Goal: Find specific page/section: Find specific page/section

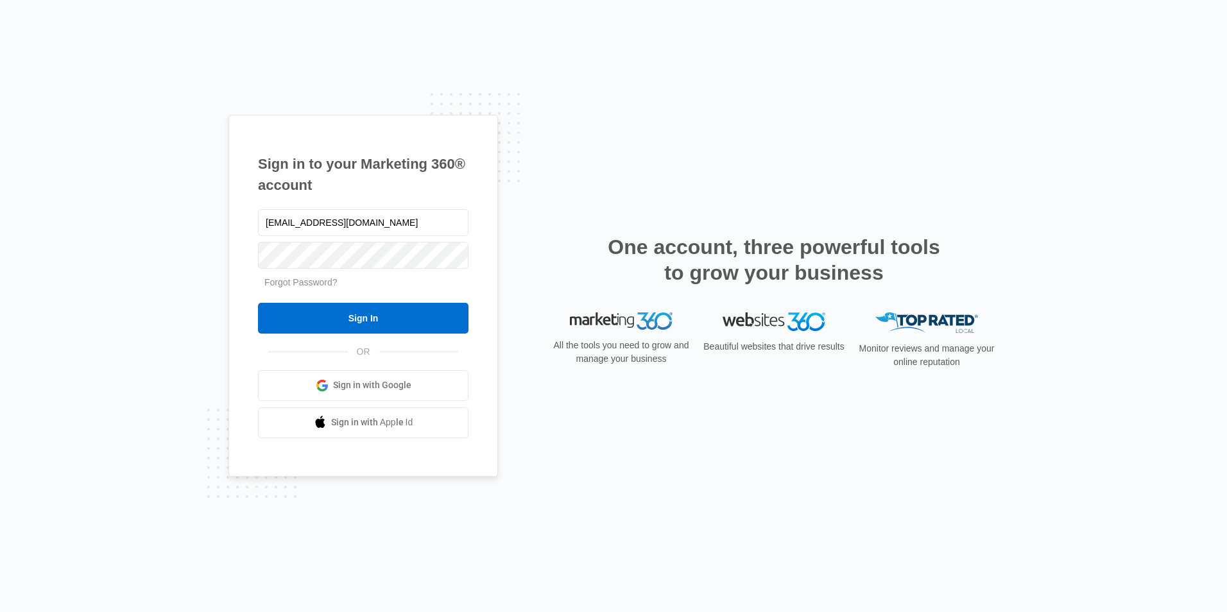
type input "[EMAIL_ADDRESS][DOMAIN_NAME]"
click at [258, 303] on input "Sign In" at bounding box center [363, 318] width 211 height 31
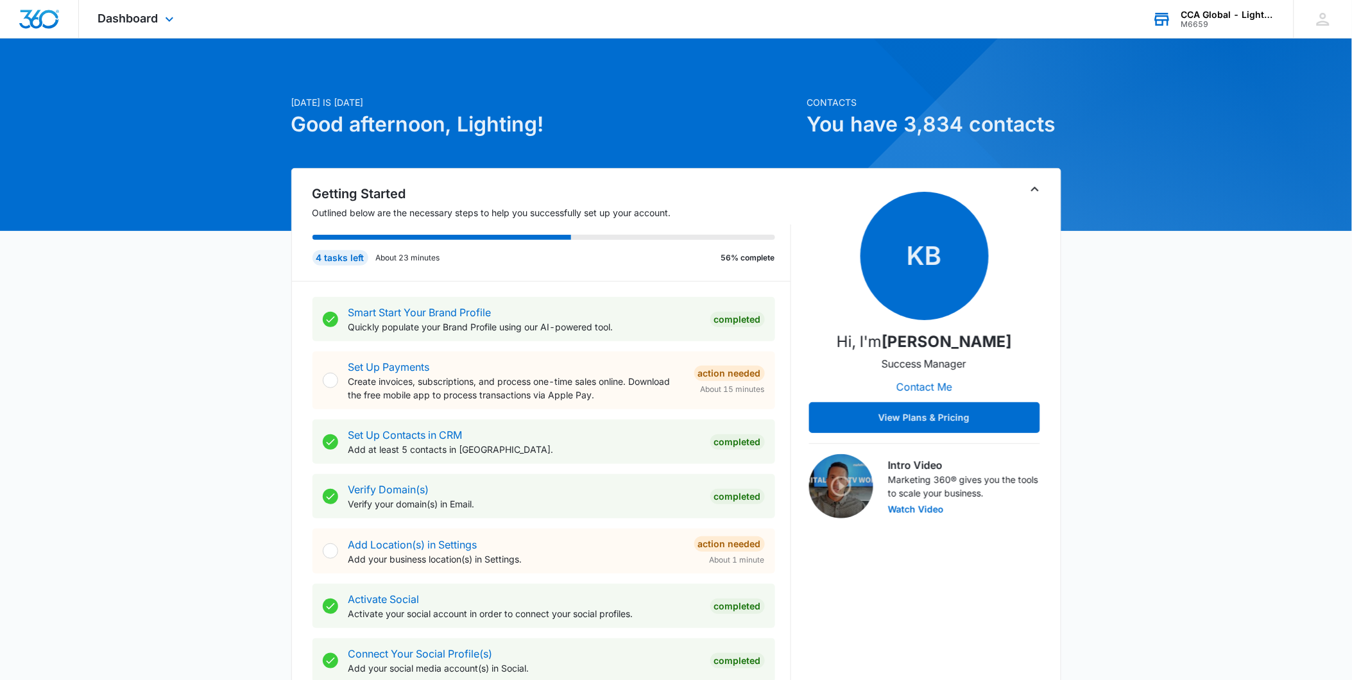
click at [1226, 17] on div "CCA Global - Lighting One" at bounding box center [1229, 15] width 94 height 10
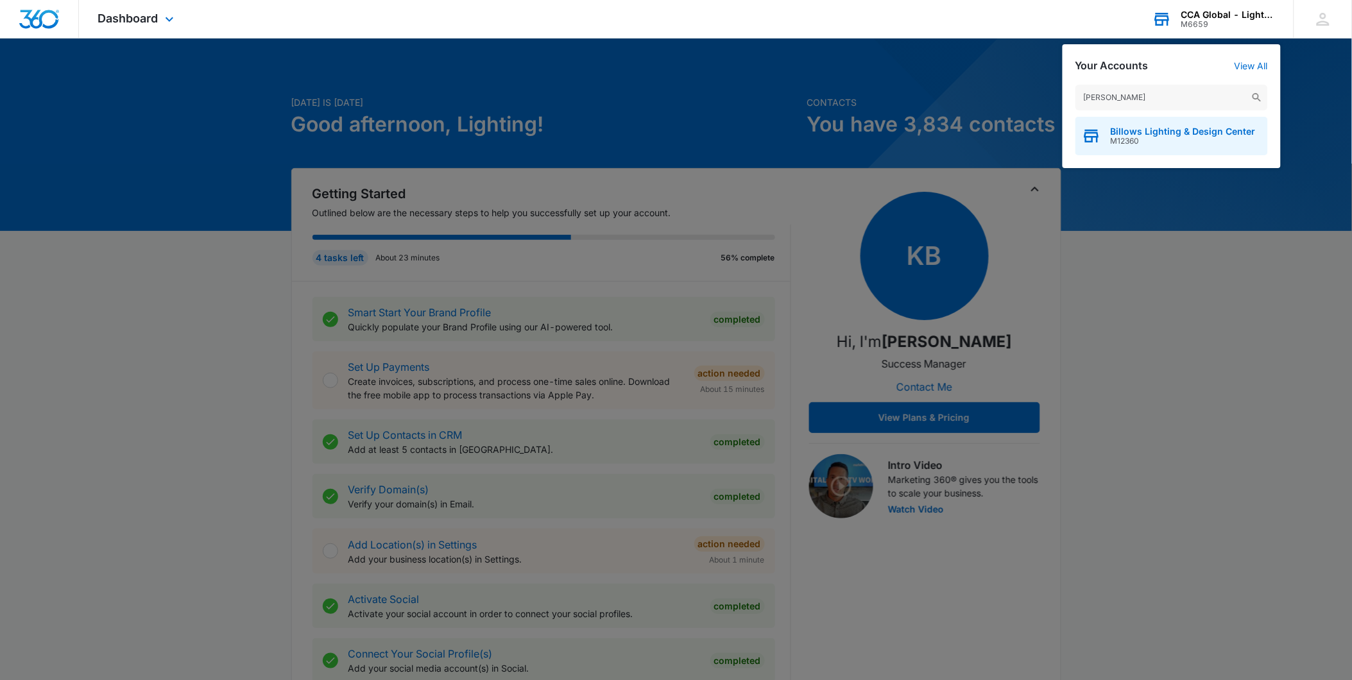
type input "[PERSON_NAME]"
click at [1136, 132] on span "Billows Lighting & Design Center" at bounding box center [1183, 131] width 145 height 10
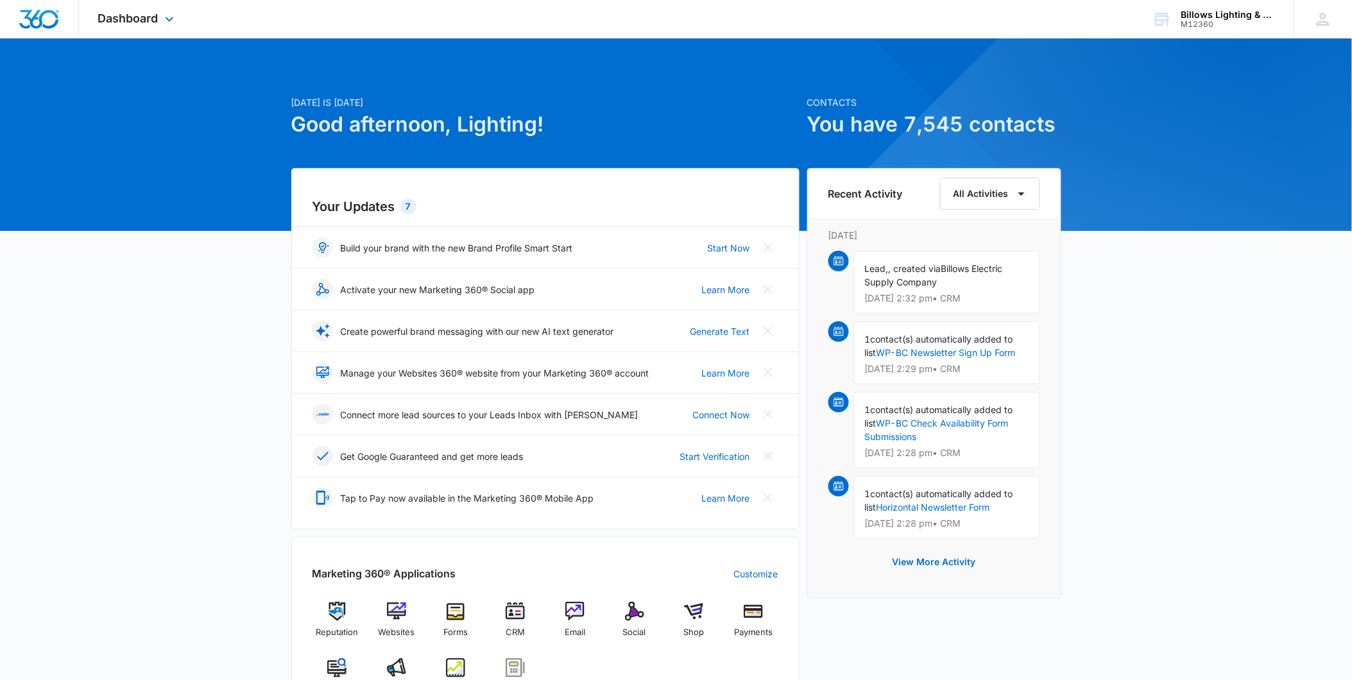
click at [159, 19] on div "Dashboard Apps Reputation Websites Forms CRM Email Social Shop Payments POS Con…" at bounding box center [137, 19] width 117 height 38
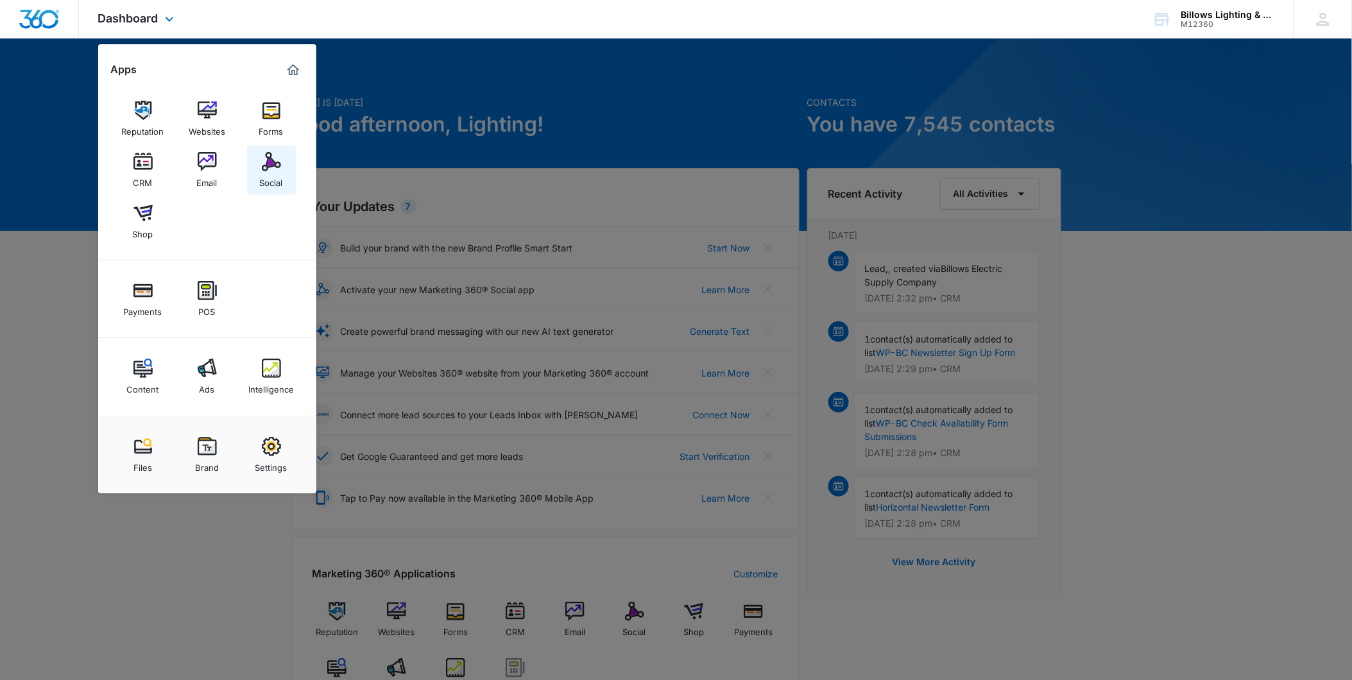
click at [267, 164] on img at bounding box center [271, 161] width 19 height 19
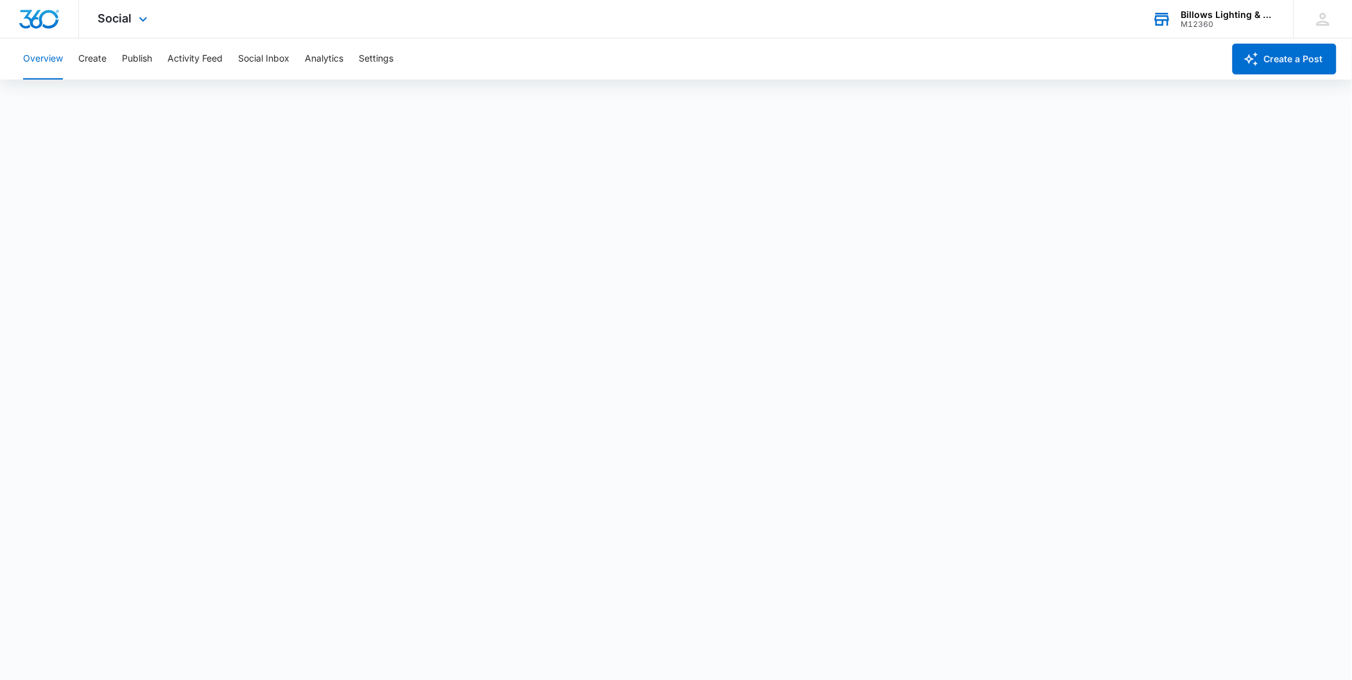
click at [1216, 22] on div "M12360" at bounding box center [1229, 24] width 94 height 9
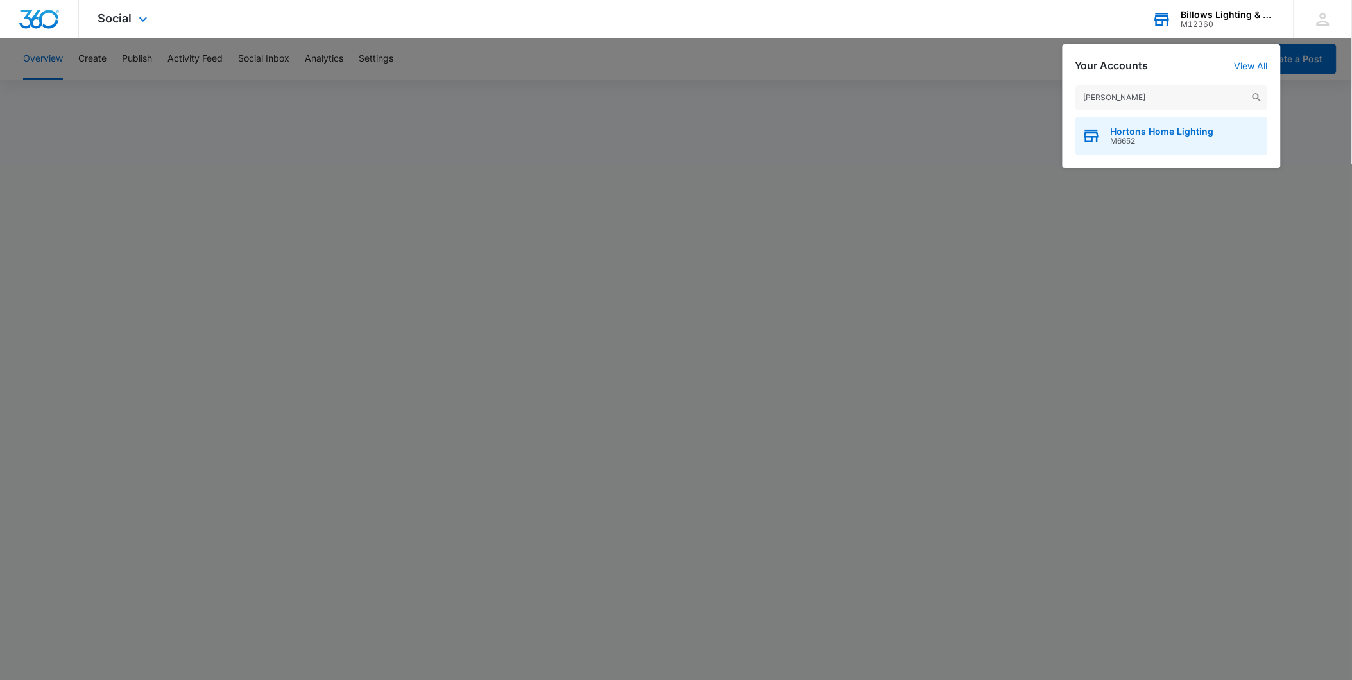
type input "[PERSON_NAME]"
click at [1148, 134] on span "Hortons Home Lighting" at bounding box center [1162, 131] width 103 height 10
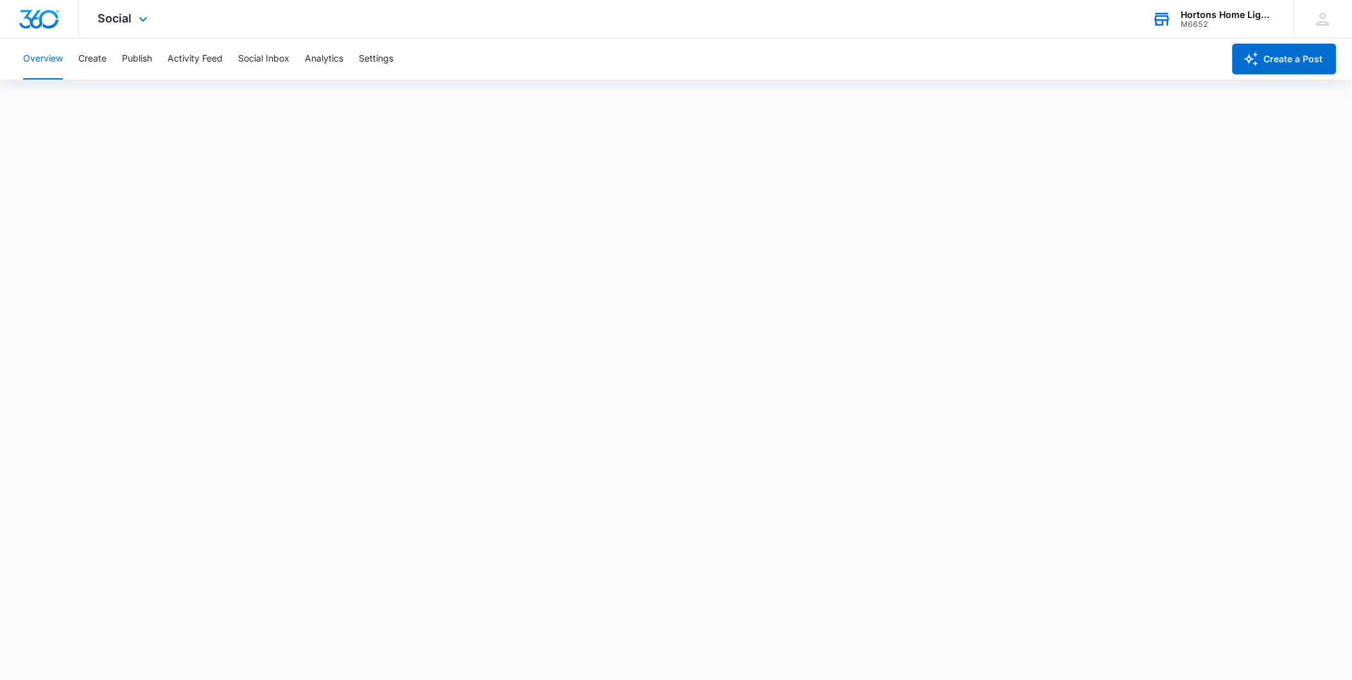
click at [1188, 29] on div "Hortons Home Lighting M6652 Your Accounts View All" at bounding box center [1214, 19] width 160 height 38
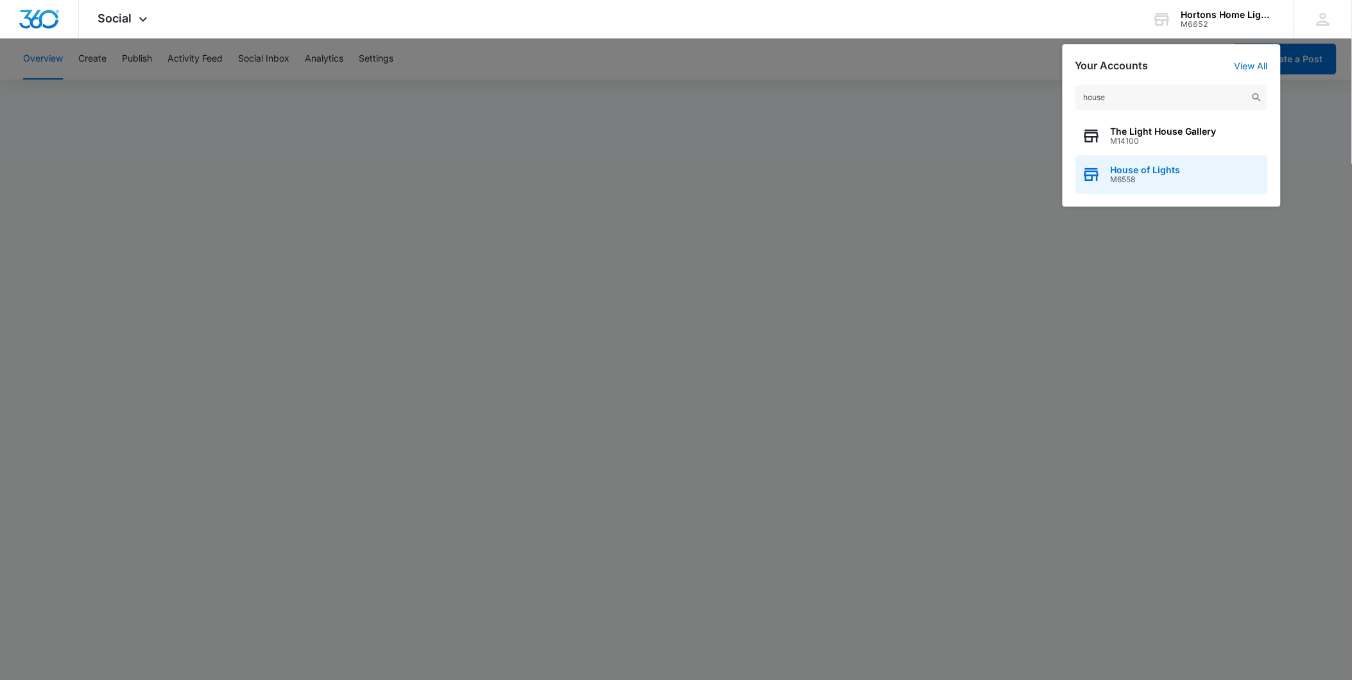
type input "house"
click at [1151, 172] on span "House of Lights" at bounding box center [1146, 170] width 70 height 10
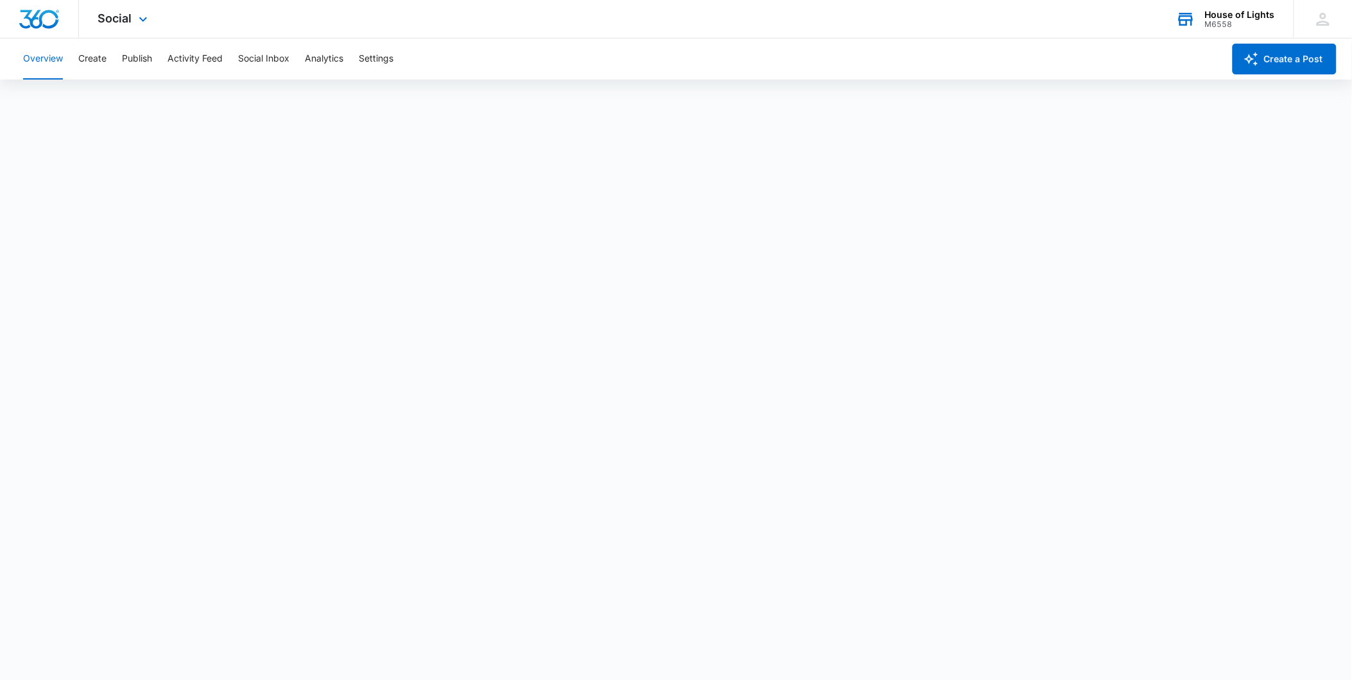
click at [1228, 17] on div "House of Lights" at bounding box center [1240, 15] width 70 height 10
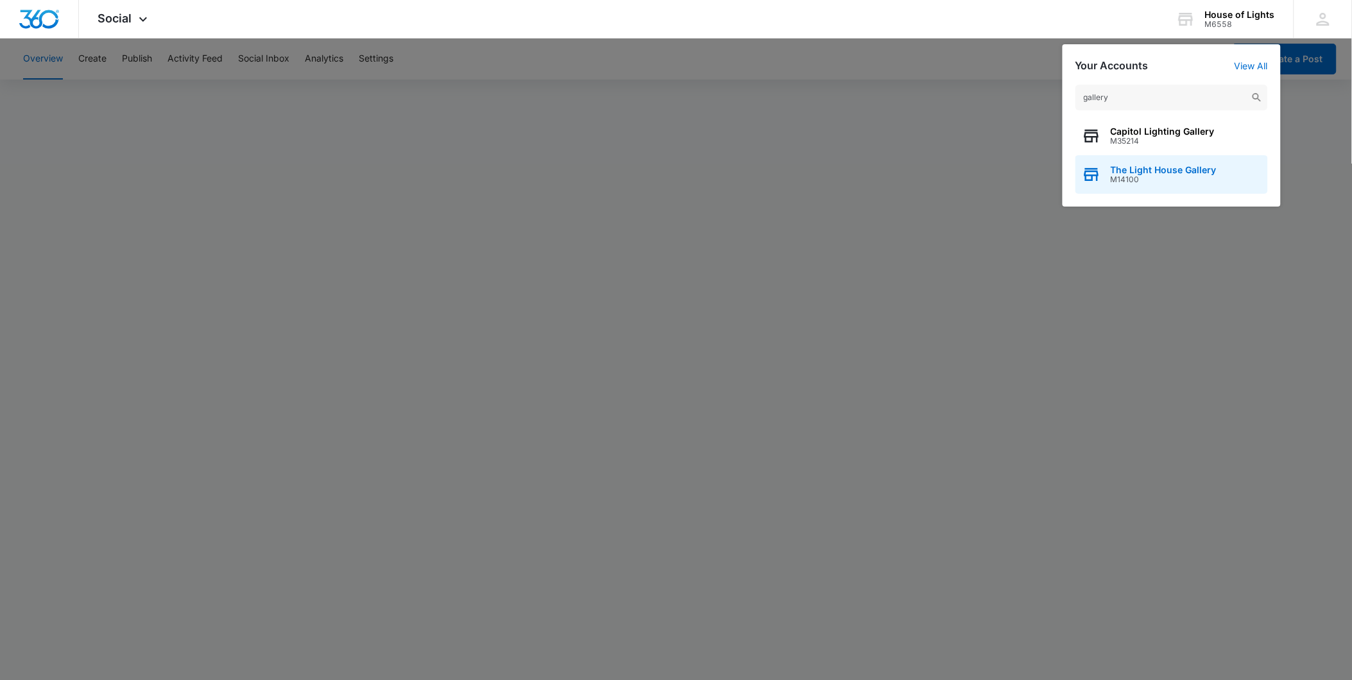
type input "gallery"
click at [1158, 178] on span "M14100" at bounding box center [1164, 179] width 106 height 9
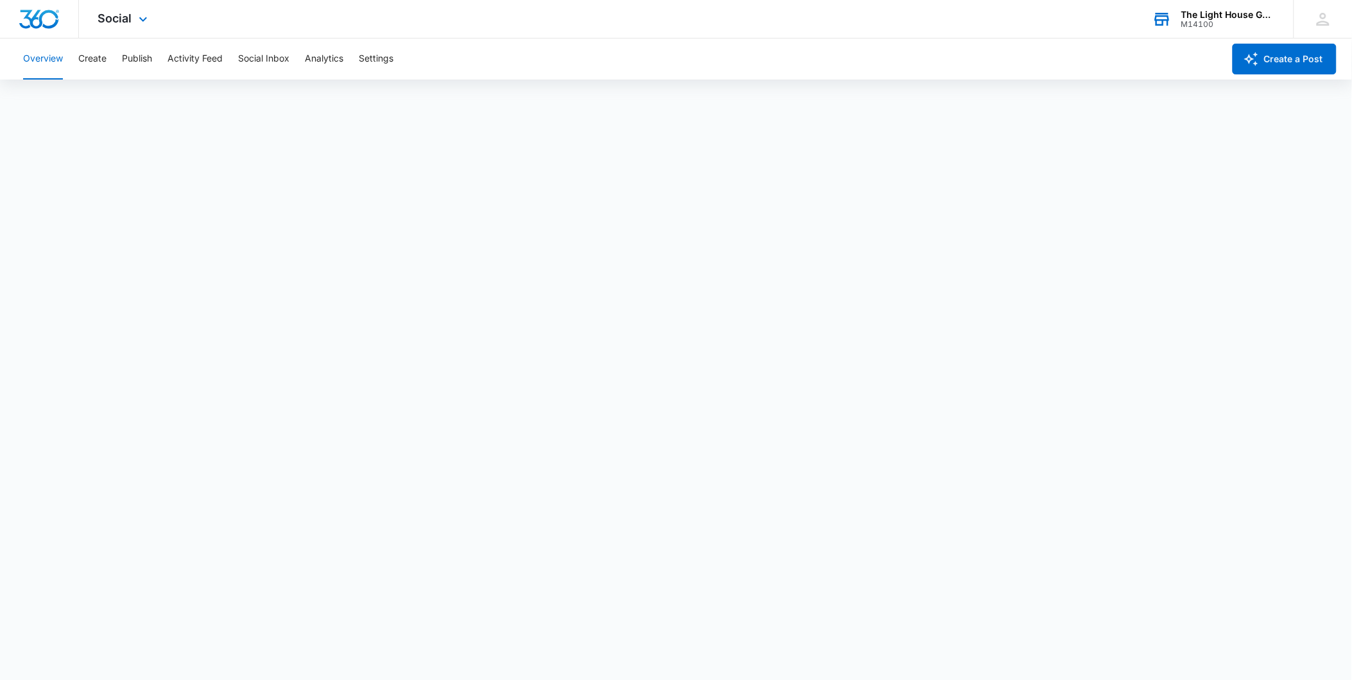
click at [1185, 26] on div "M14100" at bounding box center [1229, 24] width 94 height 9
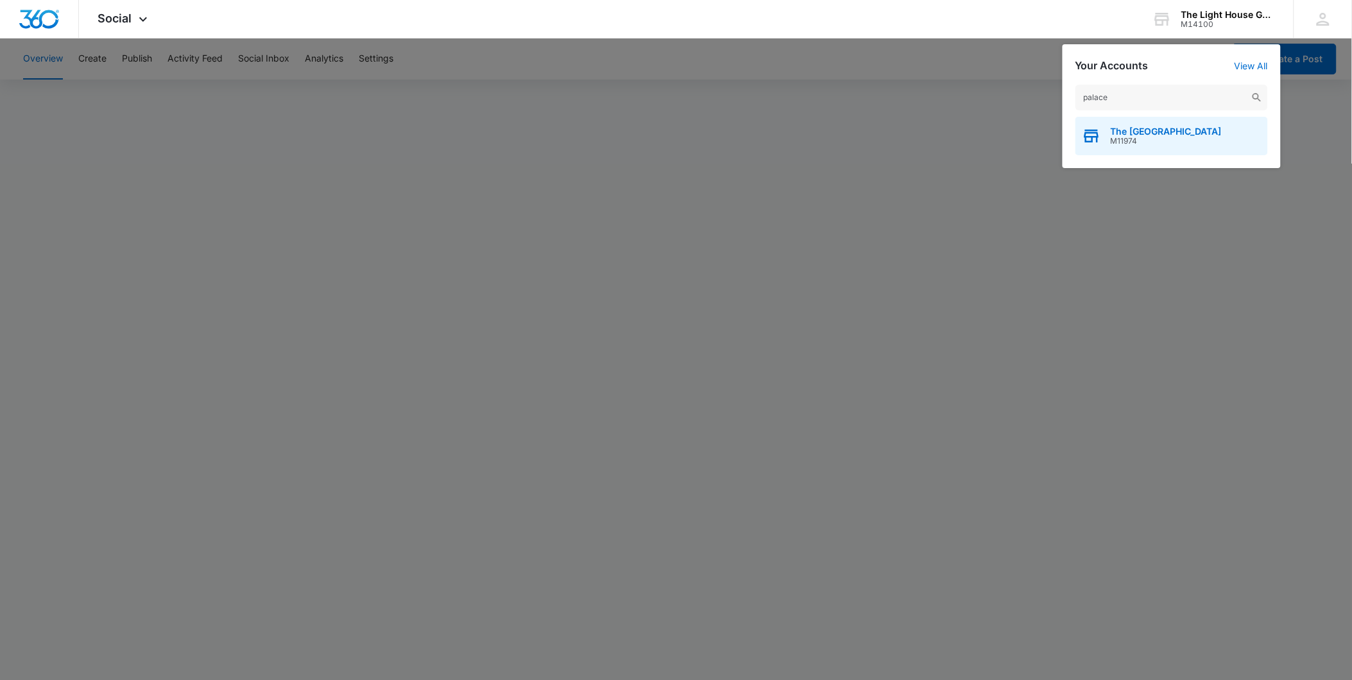
type input "palace"
click at [1159, 139] on span "M11974" at bounding box center [1166, 141] width 111 height 9
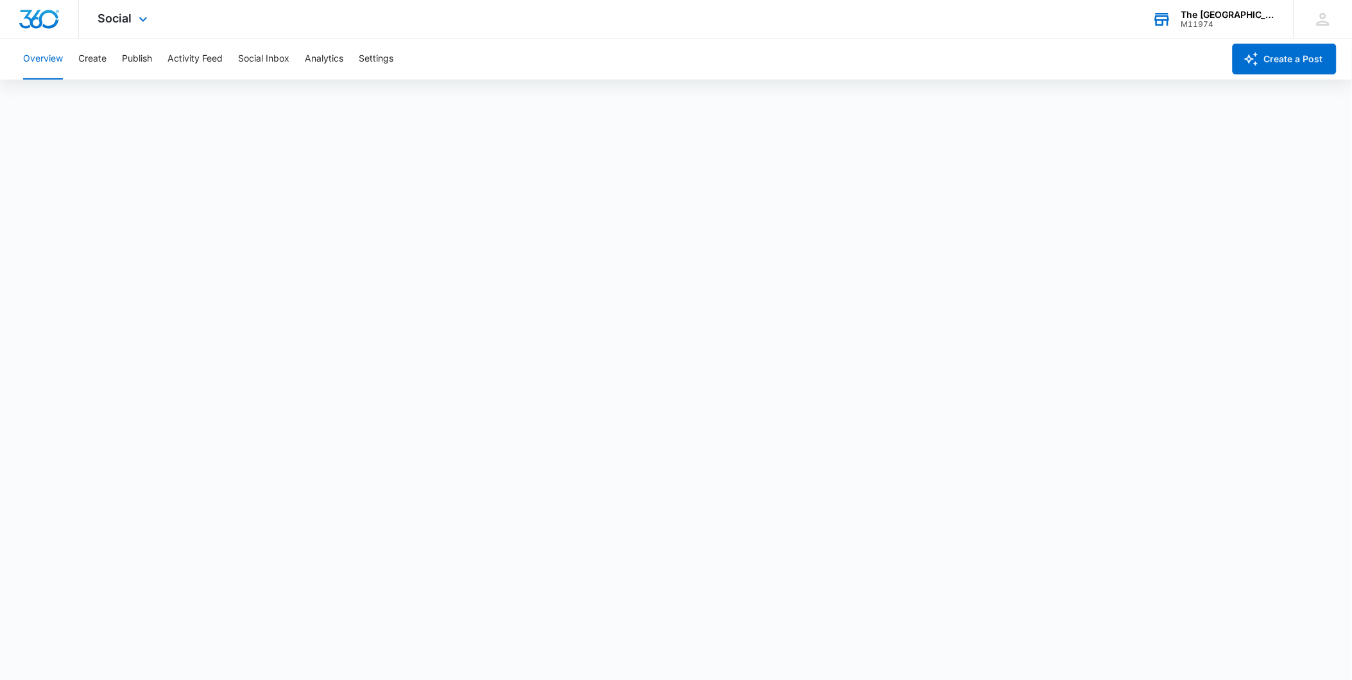
click at [1214, 22] on div "M11974" at bounding box center [1229, 24] width 94 height 9
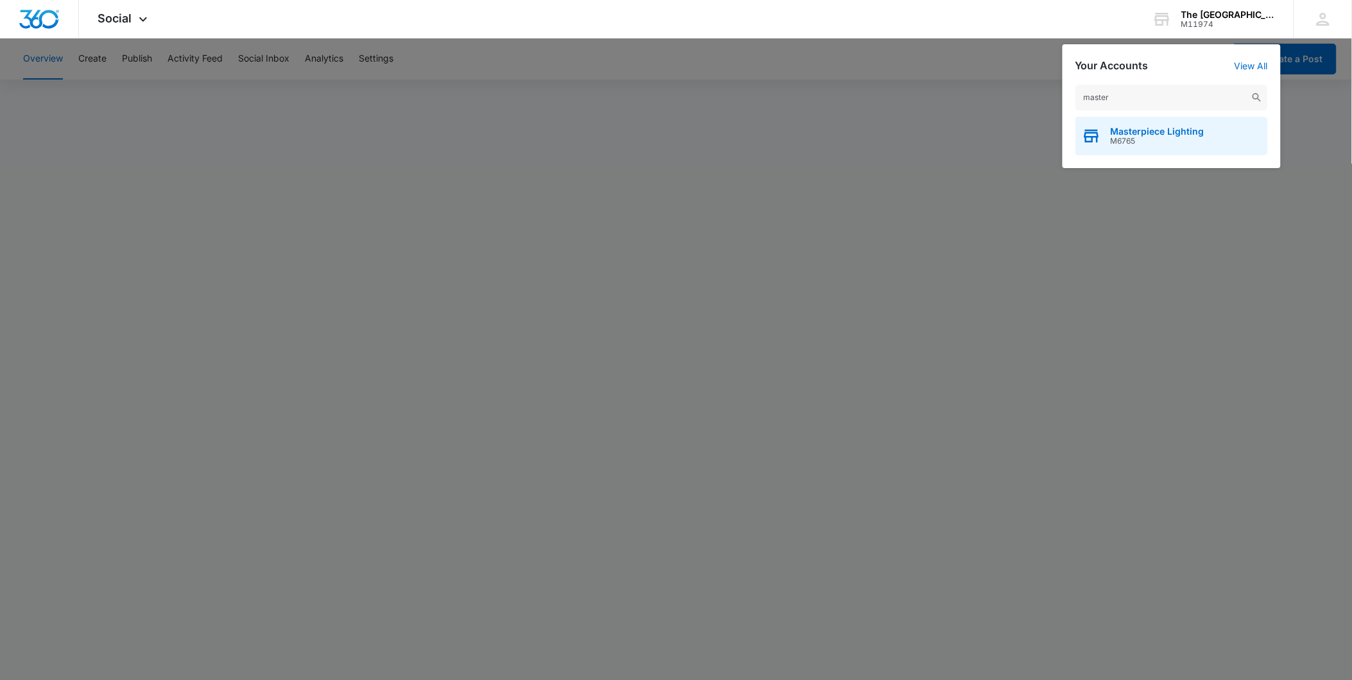
type input "master"
click at [1153, 131] on span "Masterpiece Lighting" at bounding box center [1158, 131] width 94 height 10
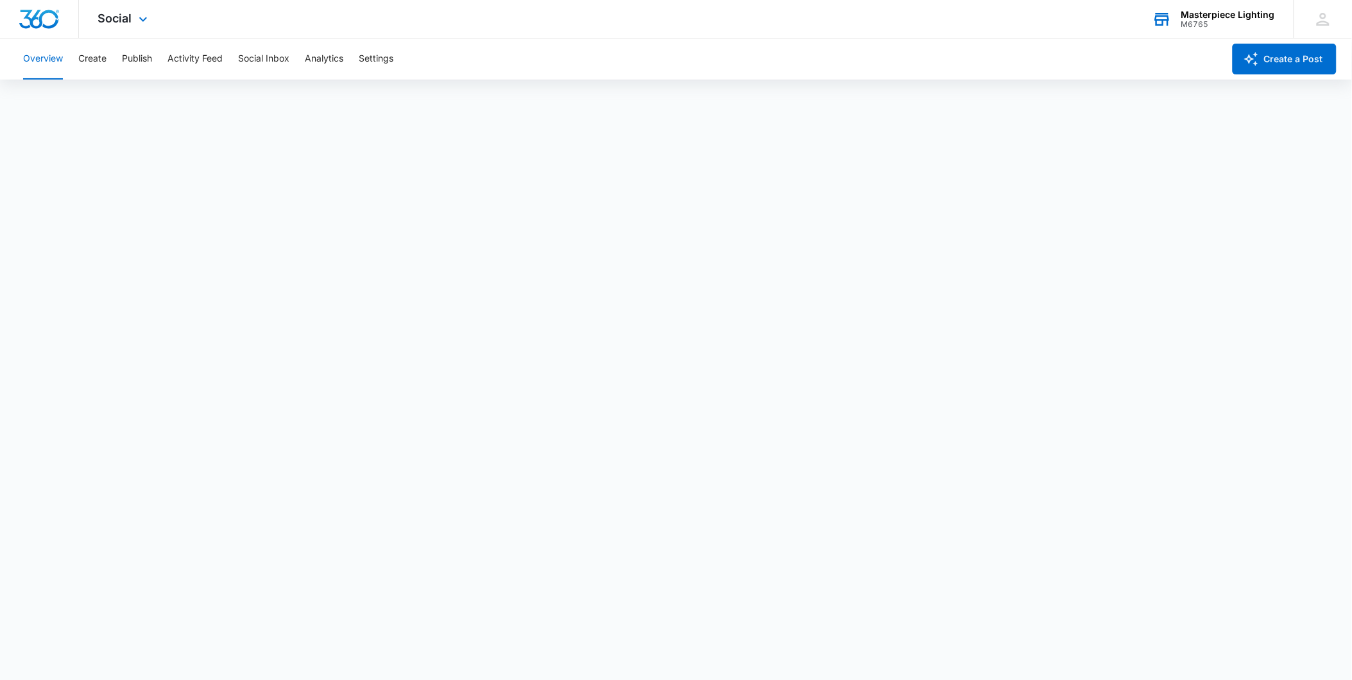
click at [1198, 14] on div "Masterpiece Lighting" at bounding box center [1229, 15] width 94 height 10
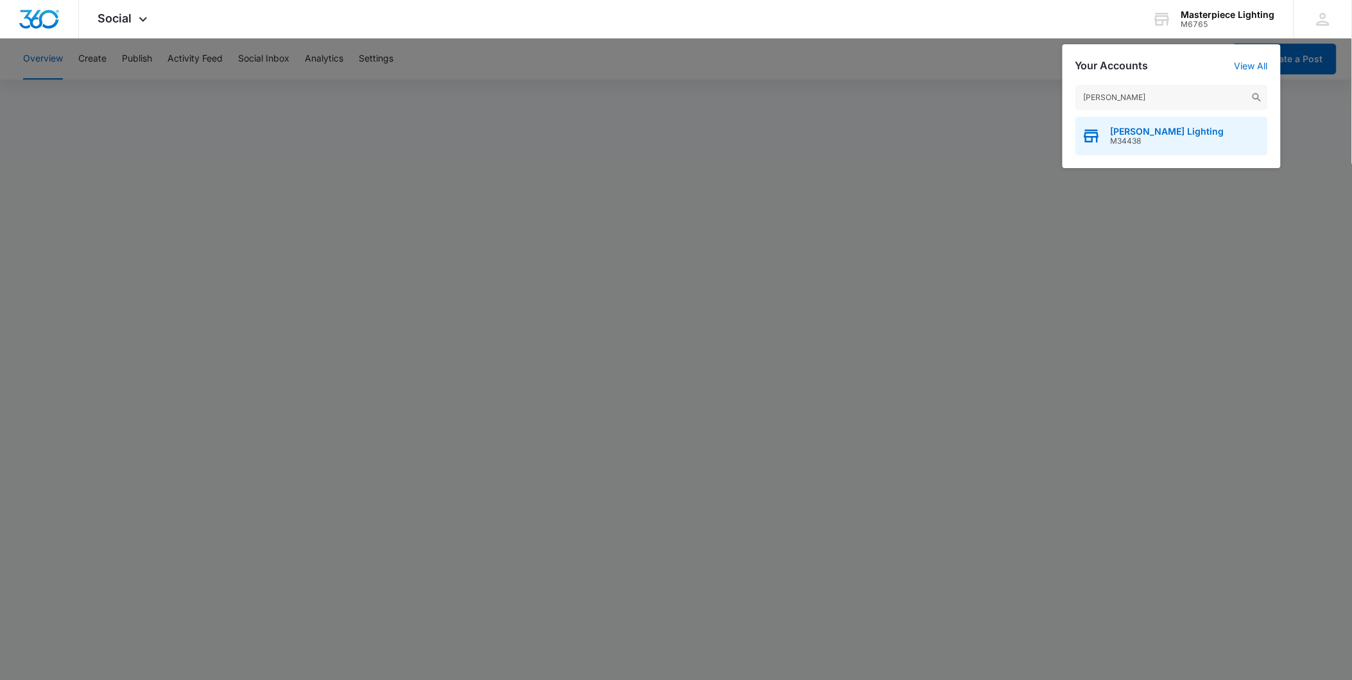
type input "[PERSON_NAME]"
click at [1146, 141] on span "M34438" at bounding box center [1168, 141] width 114 height 9
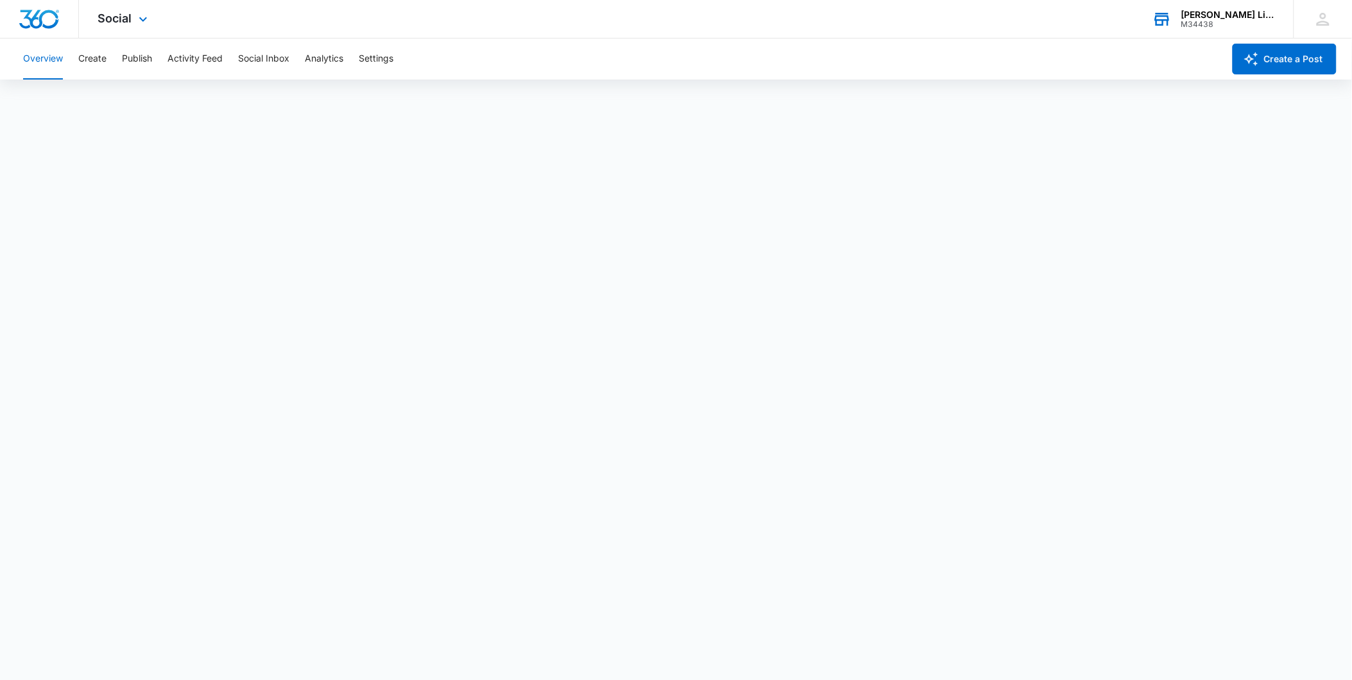
click at [1214, 24] on div "M34438" at bounding box center [1229, 24] width 94 height 9
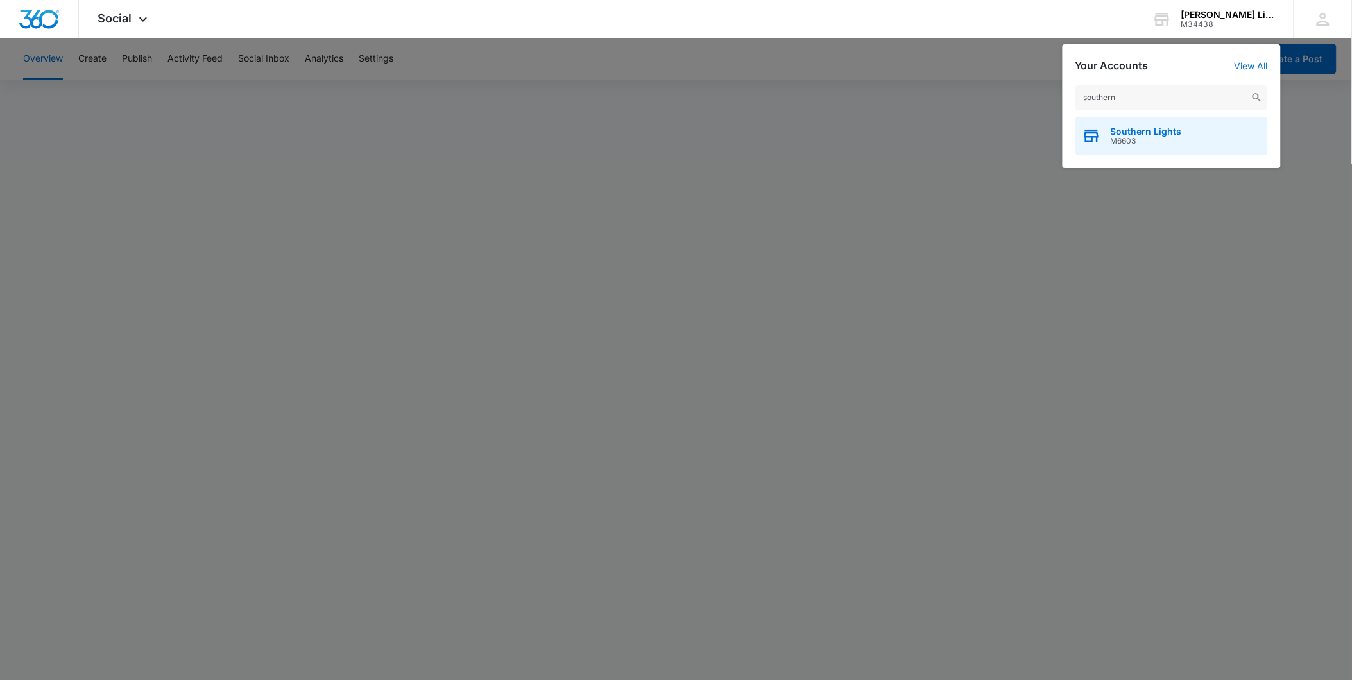
type input "southern"
click at [1135, 135] on span "Southern Lights" at bounding box center [1146, 131] width 71 height 10
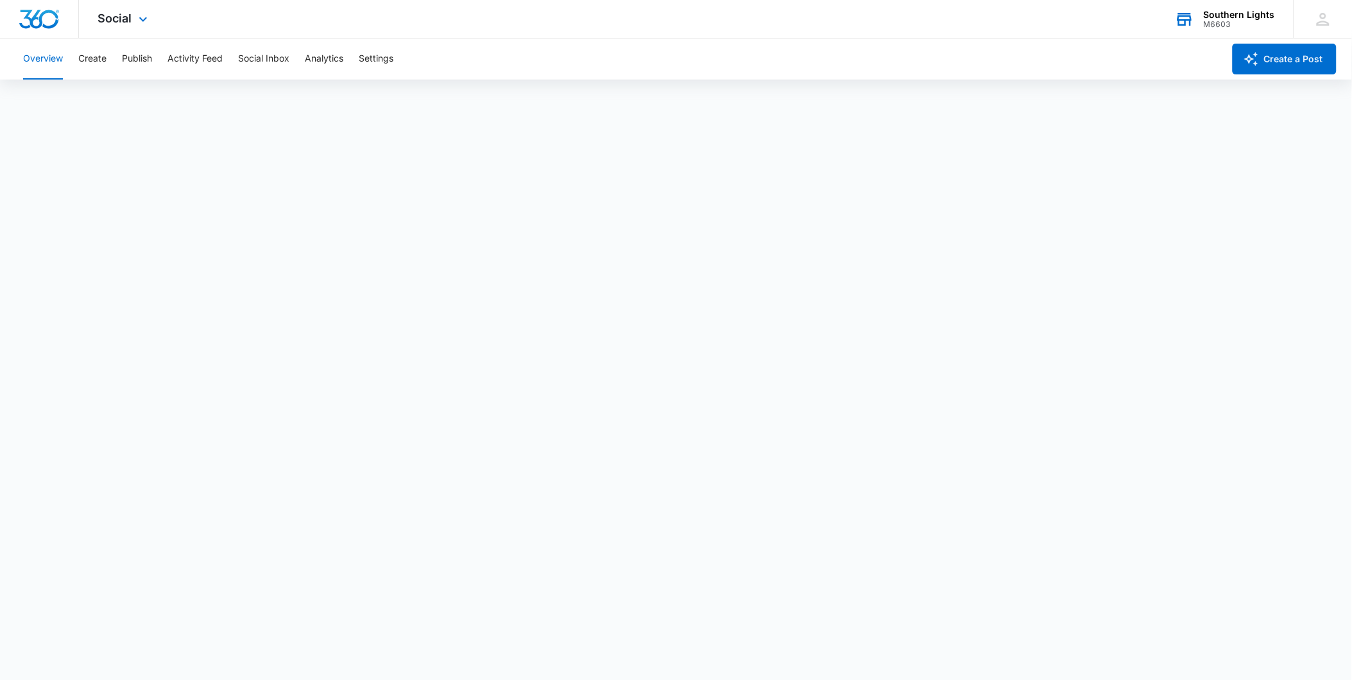
click at [1211, 23] on div "M6603" at bounding box center [1239, 24] width 71 height 9
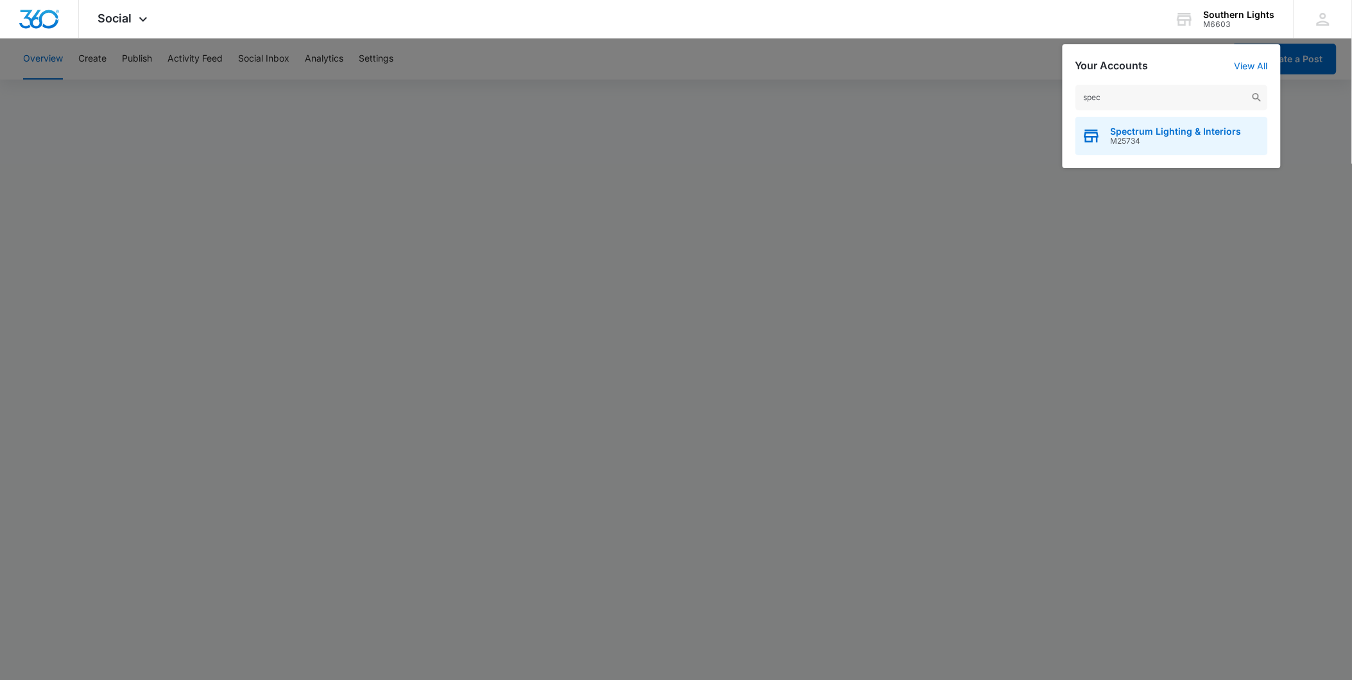
type input "spec"
click at [1152, 126] on span "Spectrum Lighting & Interiors" at bounding box center [1176, 131] width 131 height 10
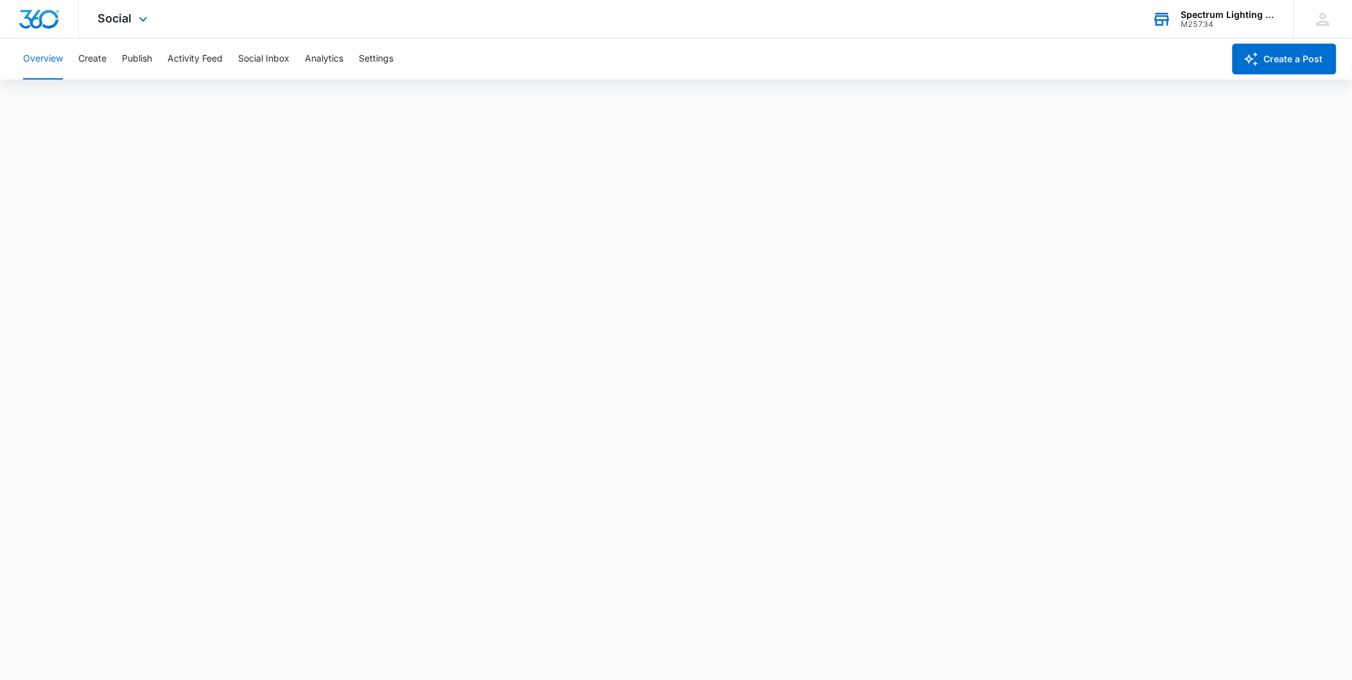
click at [1199, 29] on div "Spectrum Lighting & Interiors M25734 Your Accounts View All" at bounding box center [1214, 19] width 160 height 38
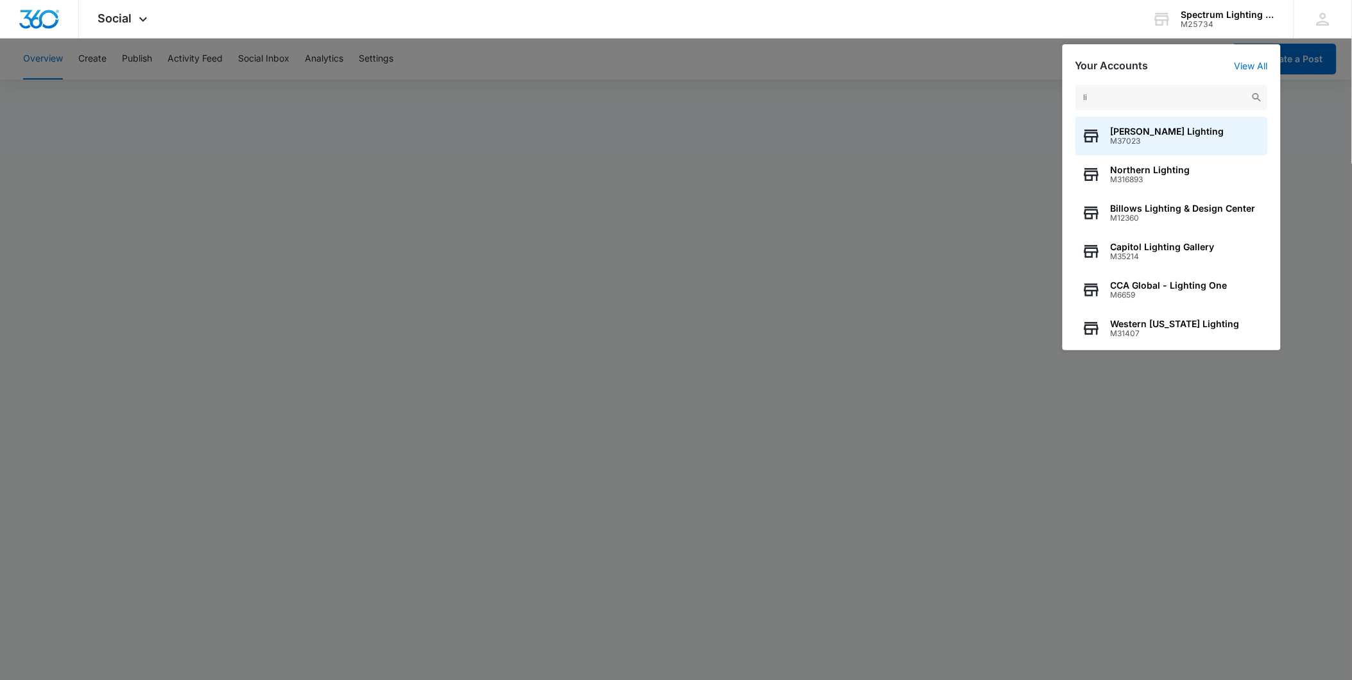
type input "l"
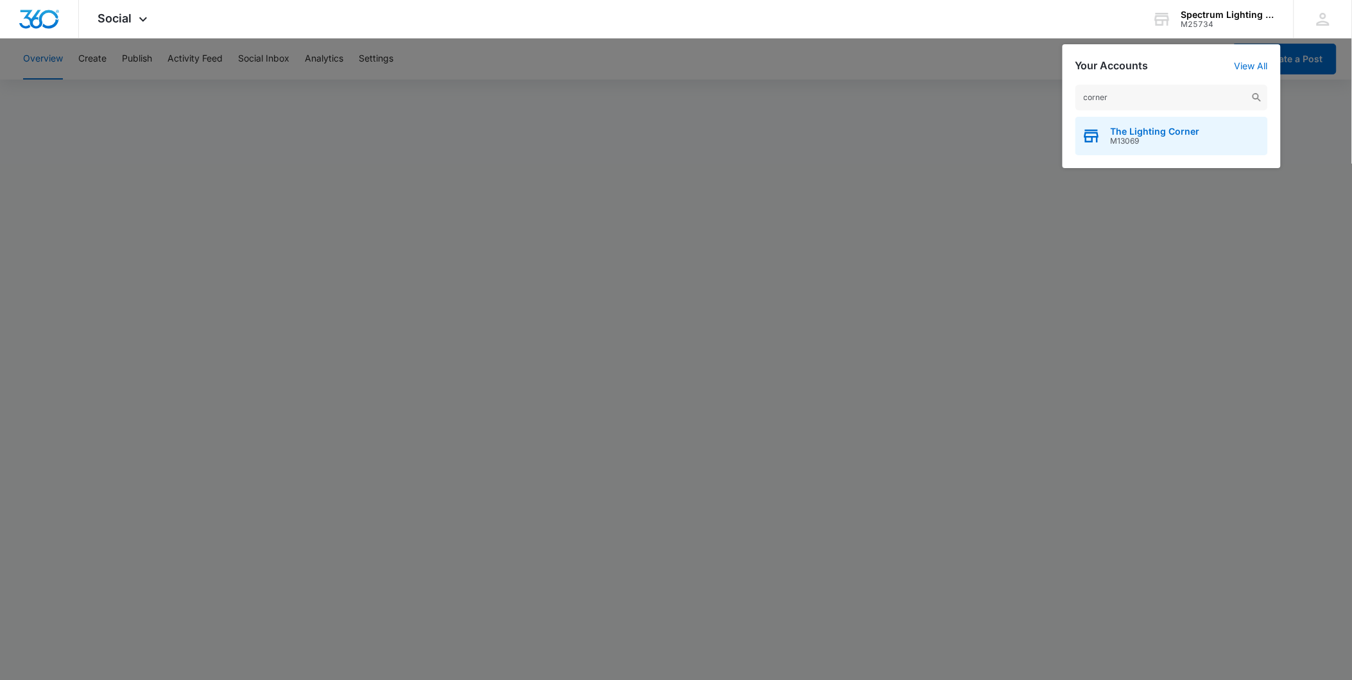
type input "corner"
click at [1148, 137] on span "M13069" at bounding box center [1155, 141] width 89 height 9
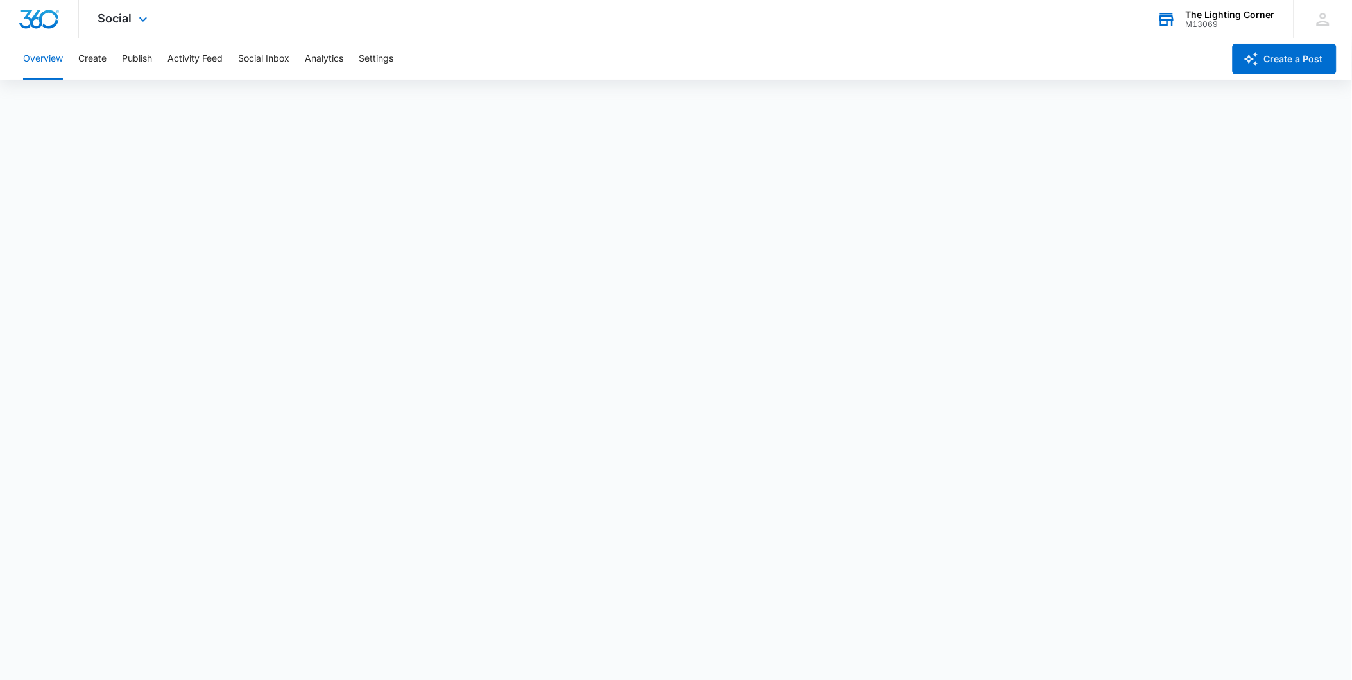
click at [1218, 21] on div "M13069" at bounding box center [1230, 24] width 89 height 9
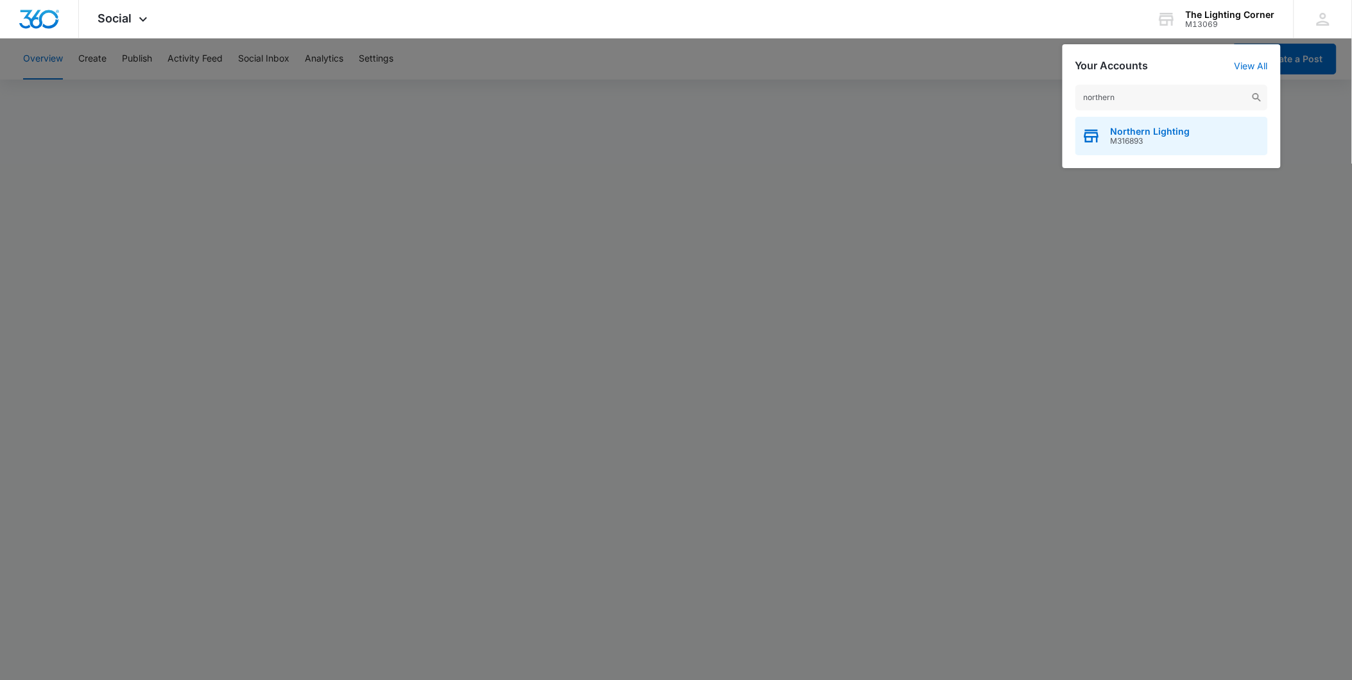
type input "northern"
click at [1150, 132] on span "Northern Lighting" at bounding box center [1151, 131] width 80 height 10
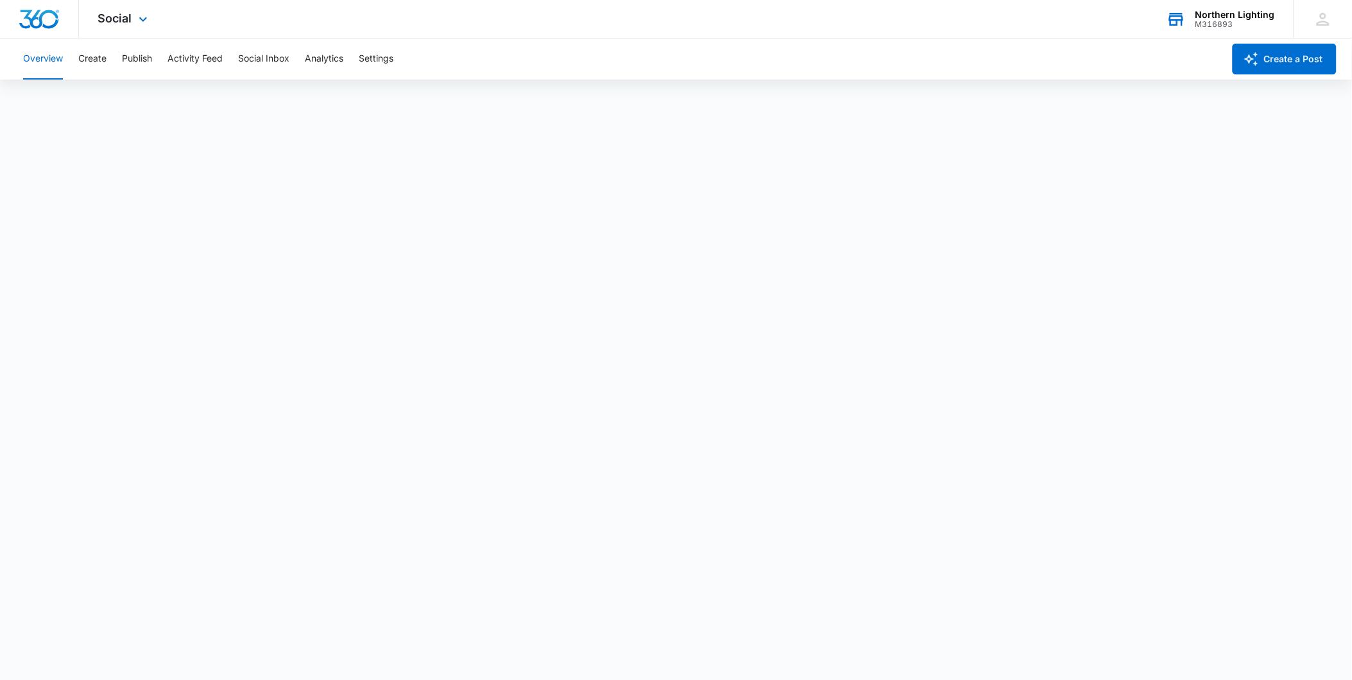
click at [1211, 27] on div "M316893" at bounding box center [1236, 24] width 80 height 9
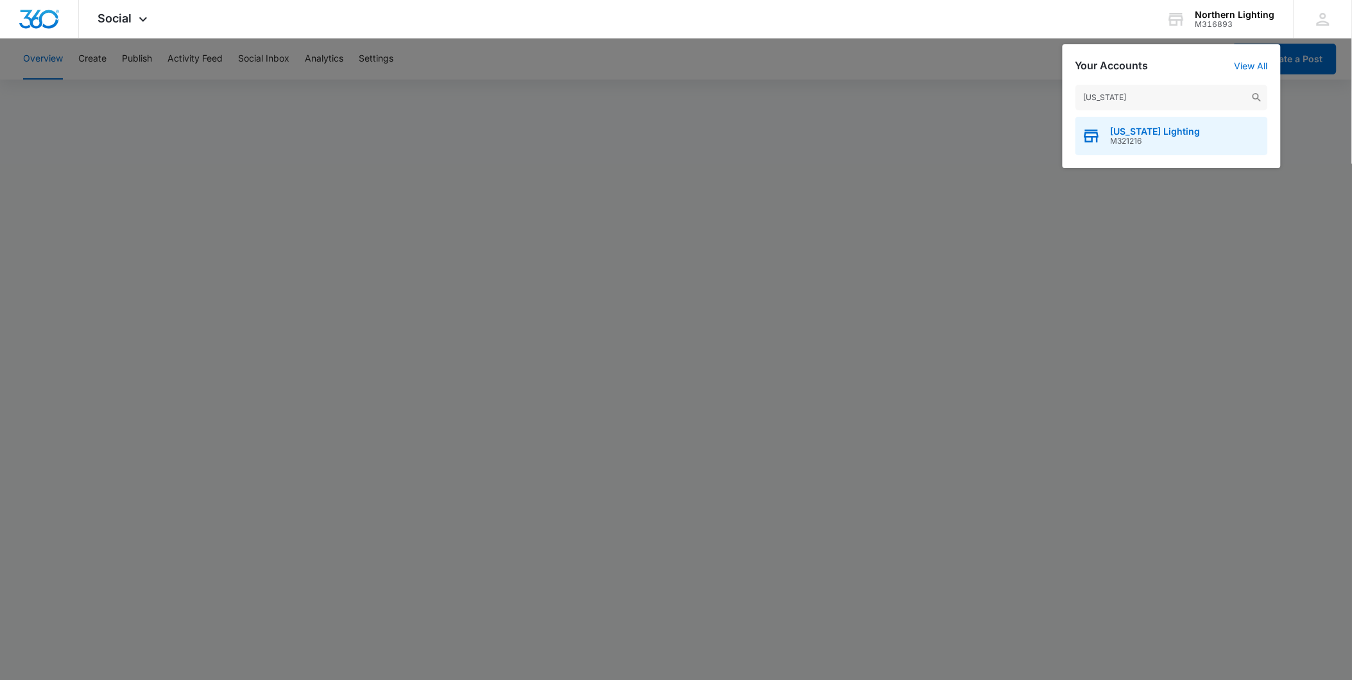
type input "[US_STATE]"
click at [1146, 137] on span "M321216" at bounding box center [1156, 141] width 90 height 9
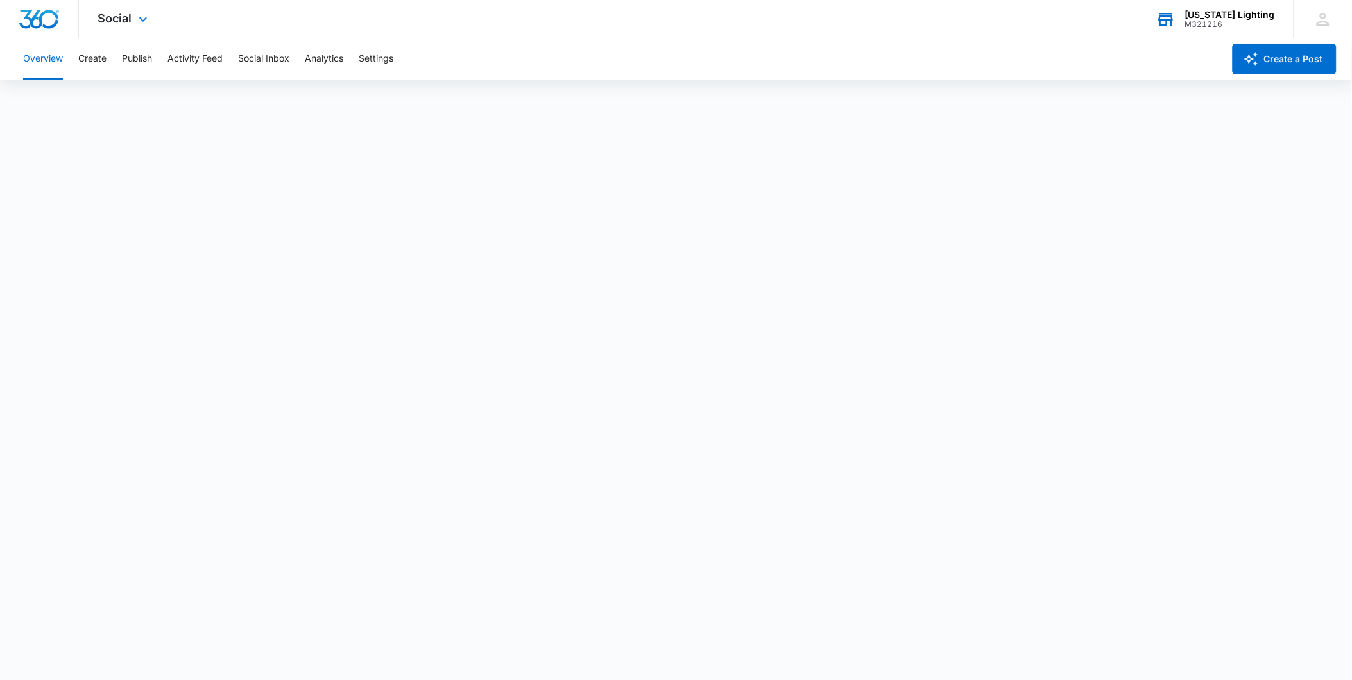
click at [1222, 20] on div "M321216" at bounding box center [1230, 24] width 90 height 9
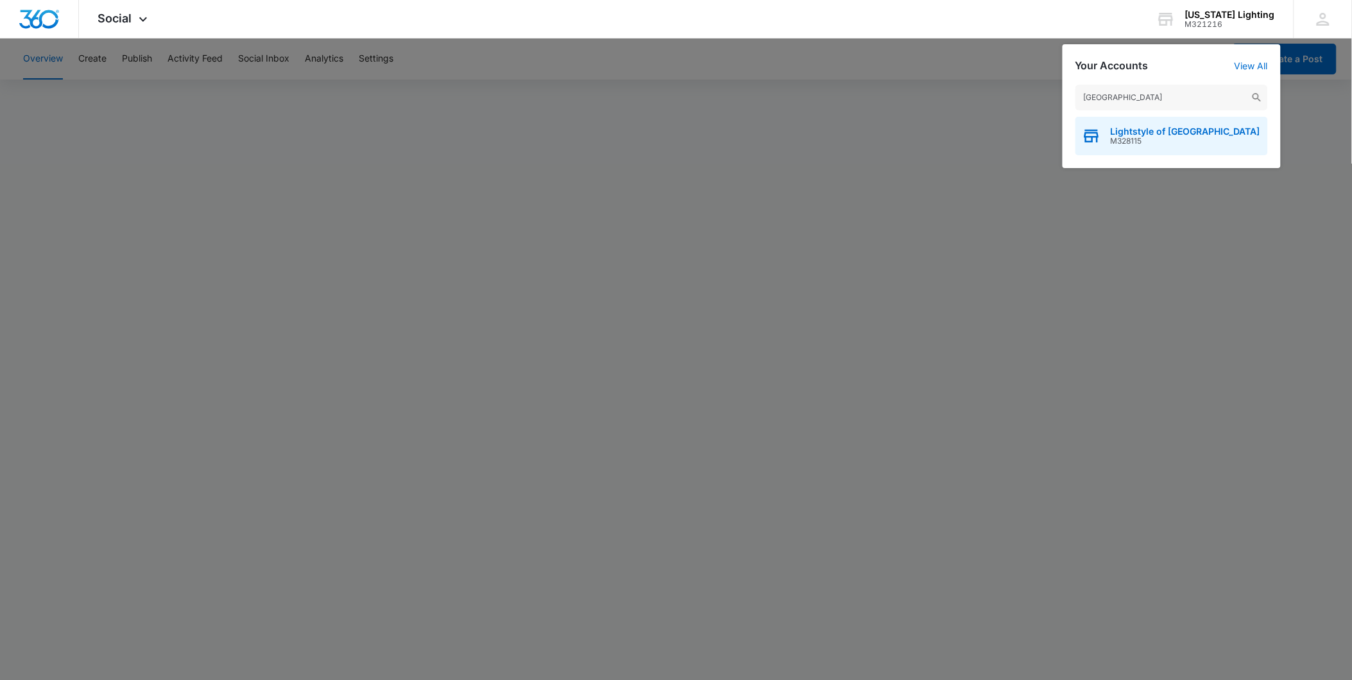
type input "[GEOGRAPHIC_DATA]"
click at [1144, 137] on span "M328115" at bounding box center [1186, 141] width 150 height 9
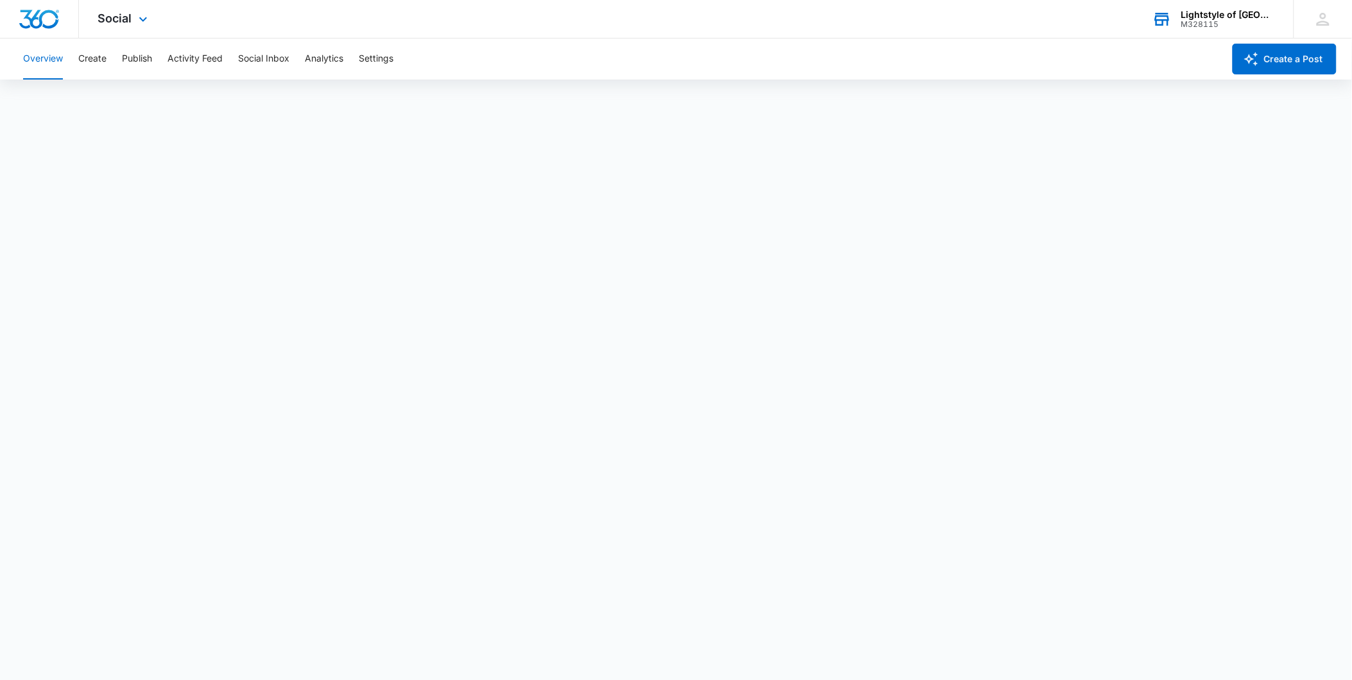
click at [1214, 30] on div "Lightstyle of [GEOGRAPHIC_DATA] M328115 Your Accounts View All" at bounding box center [1214, 19] width 160 height 38
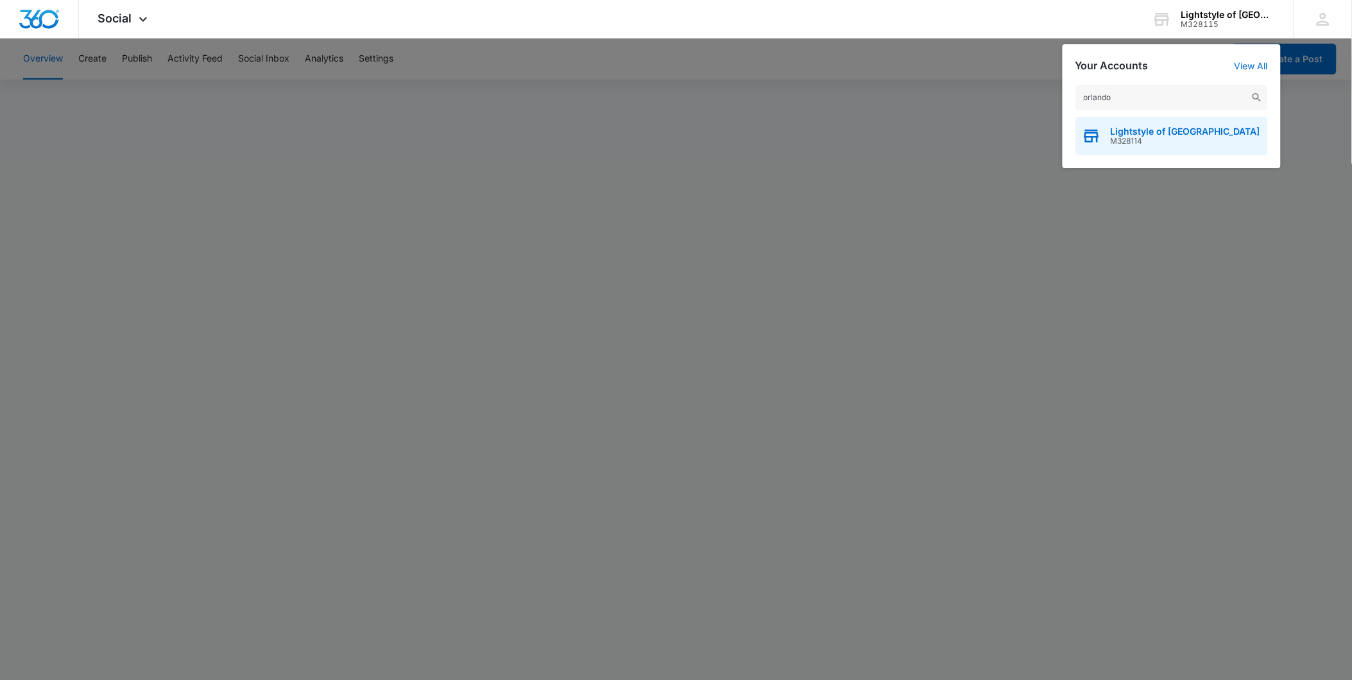
type input "orlando"
click at [1145, 135] on span "Lightstyle of [GEOGRAPHIC_DATA]" at bounding box center [1186, 131] width 150 height 10
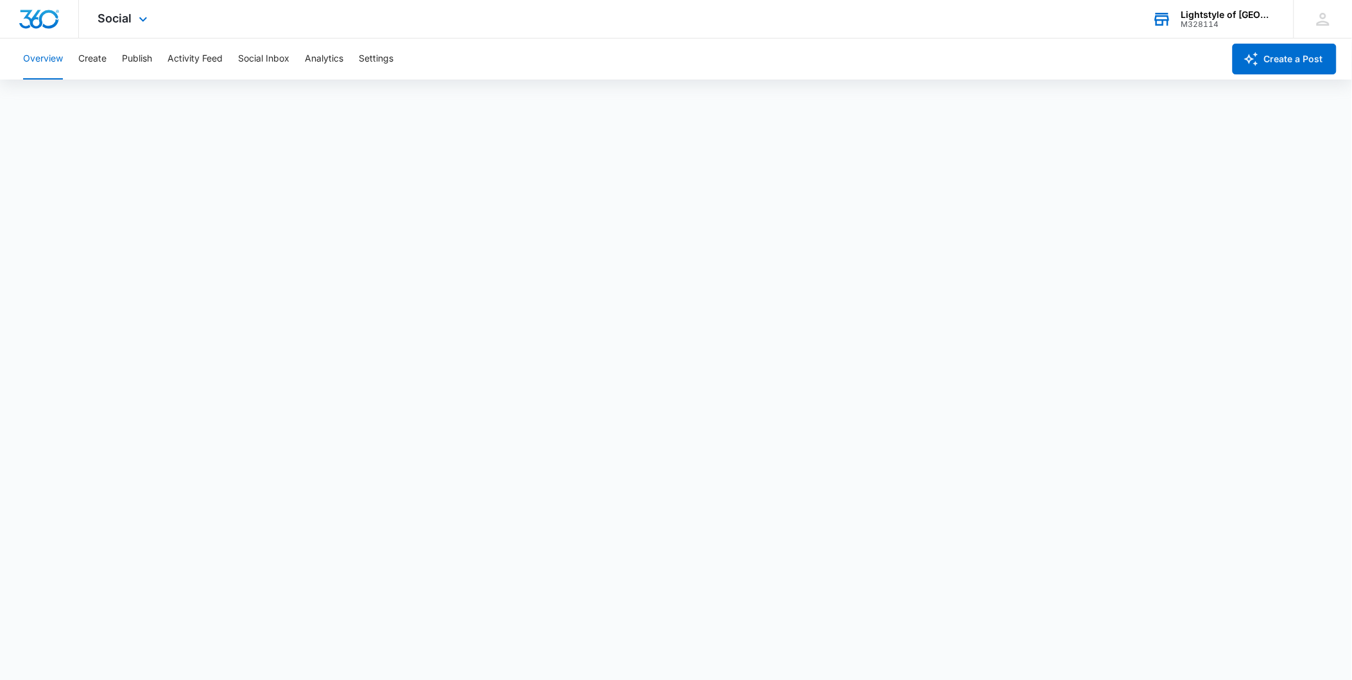
click at [1202, 22] on div "M328114" at bounding box center [1229, 24] width 94 height 9
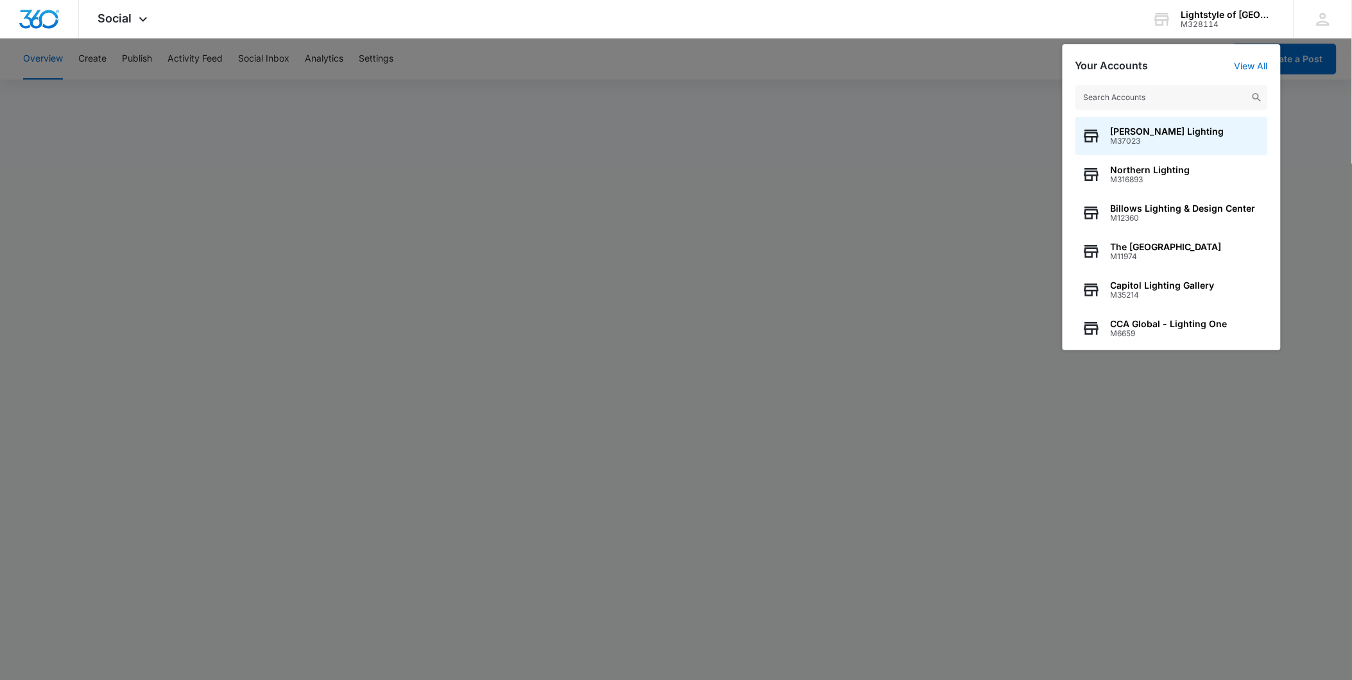
click at [1130, 99] on input "text" at bounding box center [1172, 98] width 193 height 26
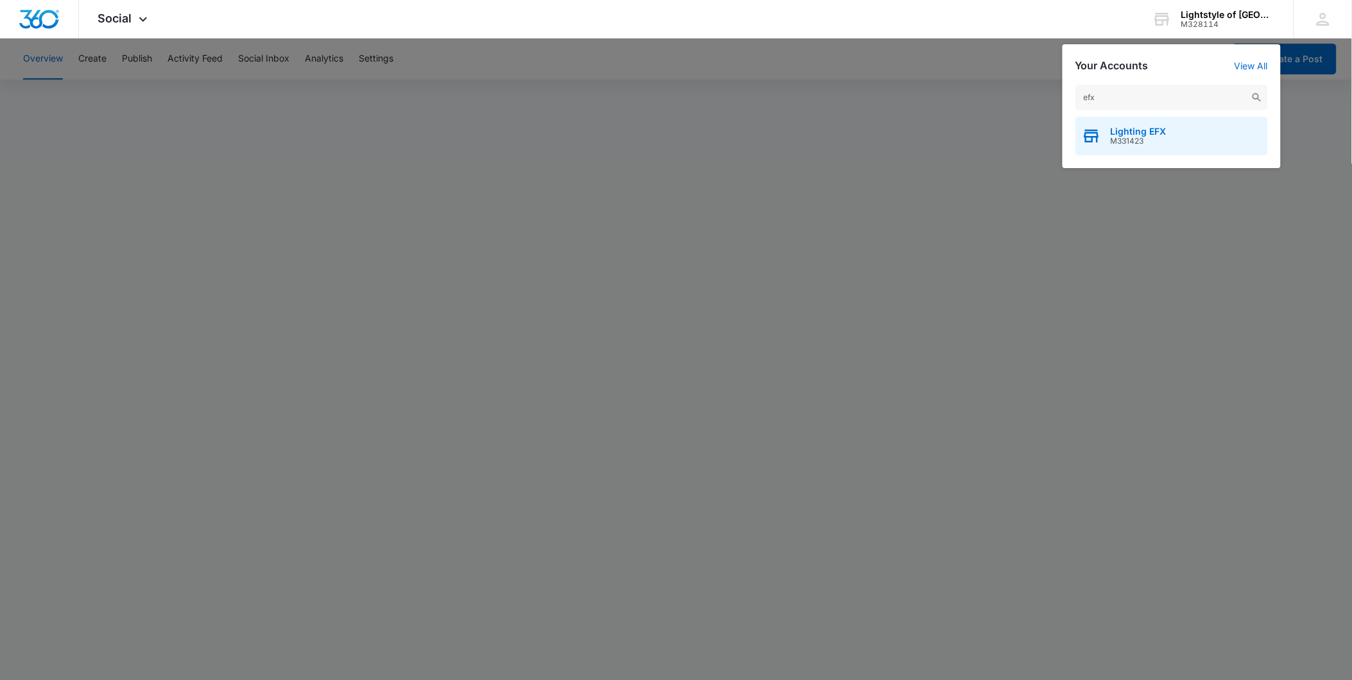
type input "efx"
click at [1140, 135] on span "Lighting EFX" at bounding box center [1139, 131] width 56 height 10
